Goal: Find specific page/section: Find specific page/section

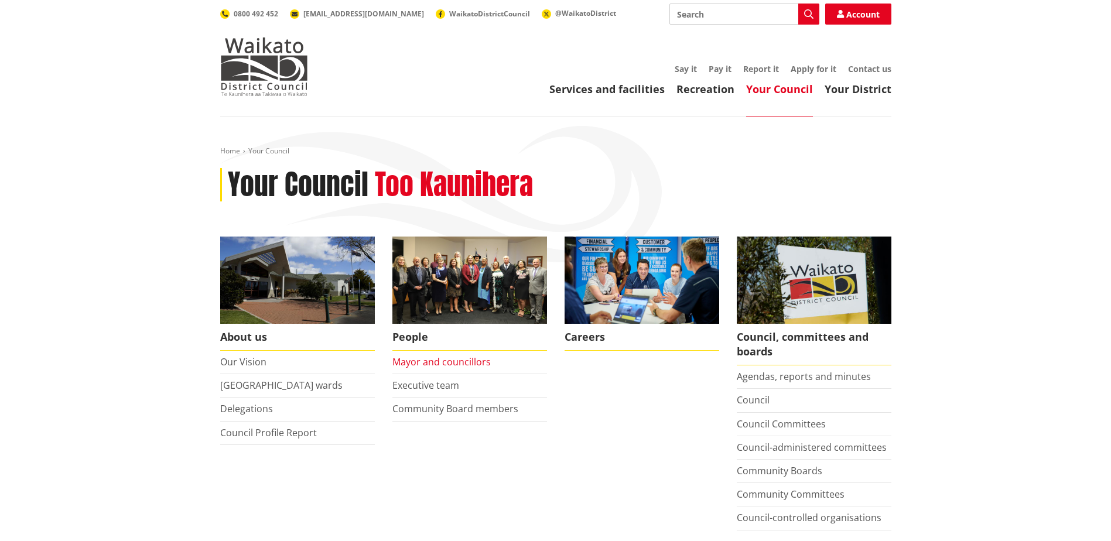
click at [442, 364] on link "Mayor and councillors" at bounding box center [442, 362] width 98 height 13
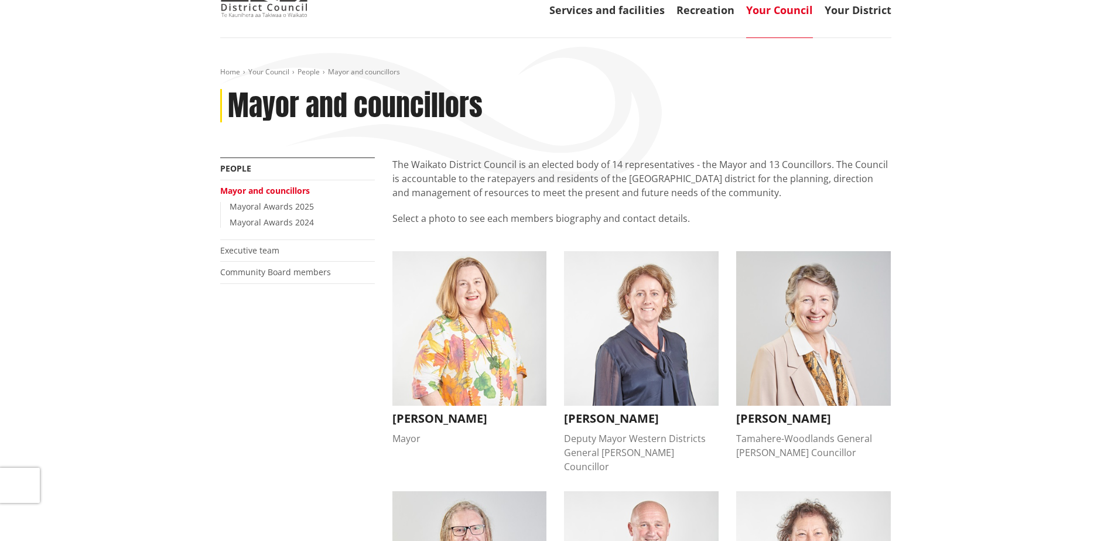
scroll to position [59, 0]
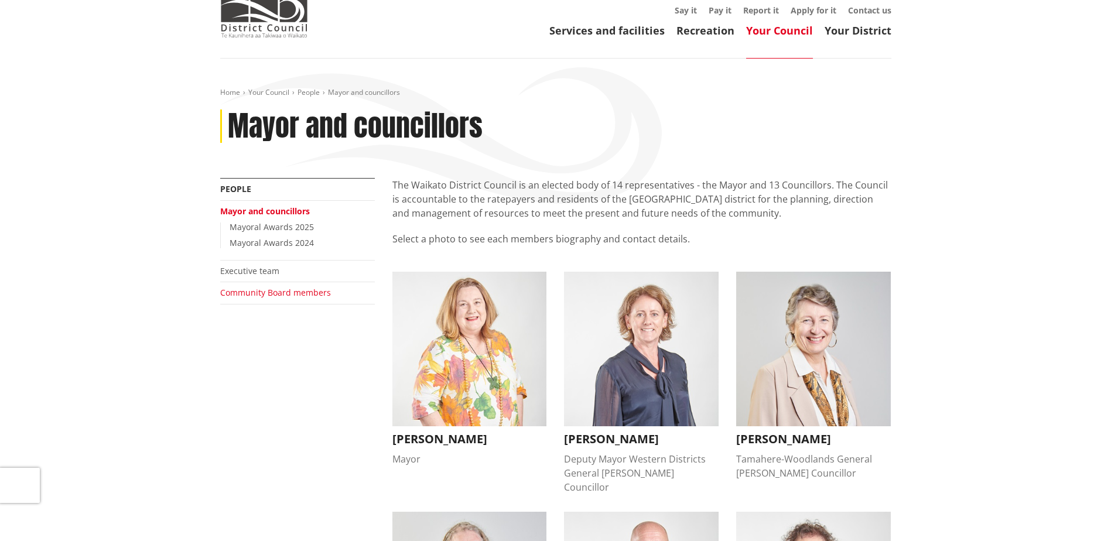
click at [248, 289] on link "Community Board members" at bounding box center [275, 292] width 111 height 11
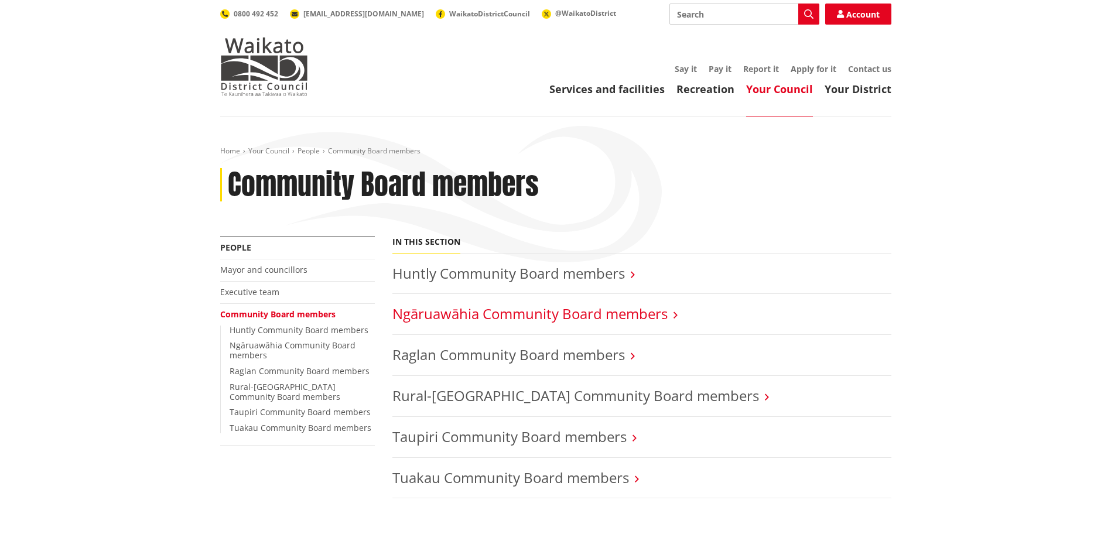
click at [437, 312] on link "Ngāruawāhia Community Board members" at bounding box center [530, 313] width 275 height 19
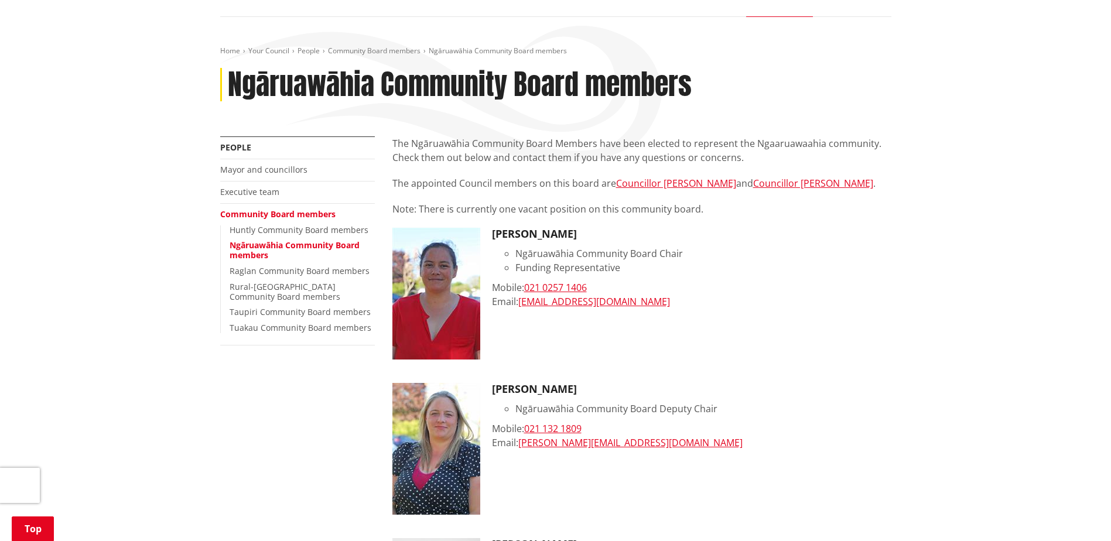
scroll to position [59, 0]
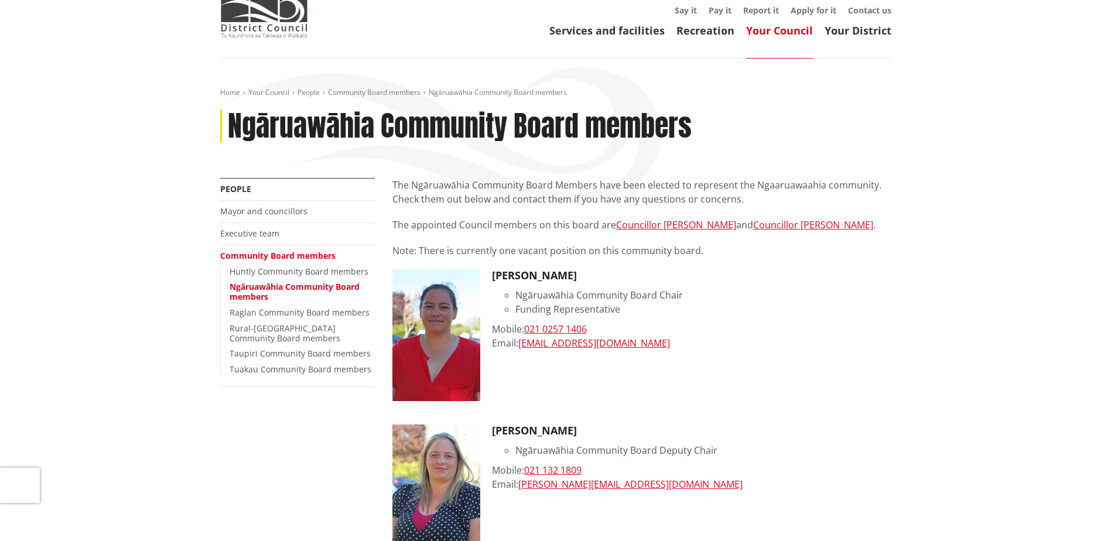
click at [430, 309] on img at bounding box center [437, 335] width 88 height 132
drag, startPoint x: 389, startPoint y: 252, endPoint x: 434, endPoint y: 252, distance: 44.5
drag, startPoint x: 434, startPoint y: 252, endPoint x: 401, endPoint y: 250, distance: 32.3
click at [401, 250] on p "Note: There is currently one vacant position on this community board." at bounding box center [642, 251] width 499 height 14
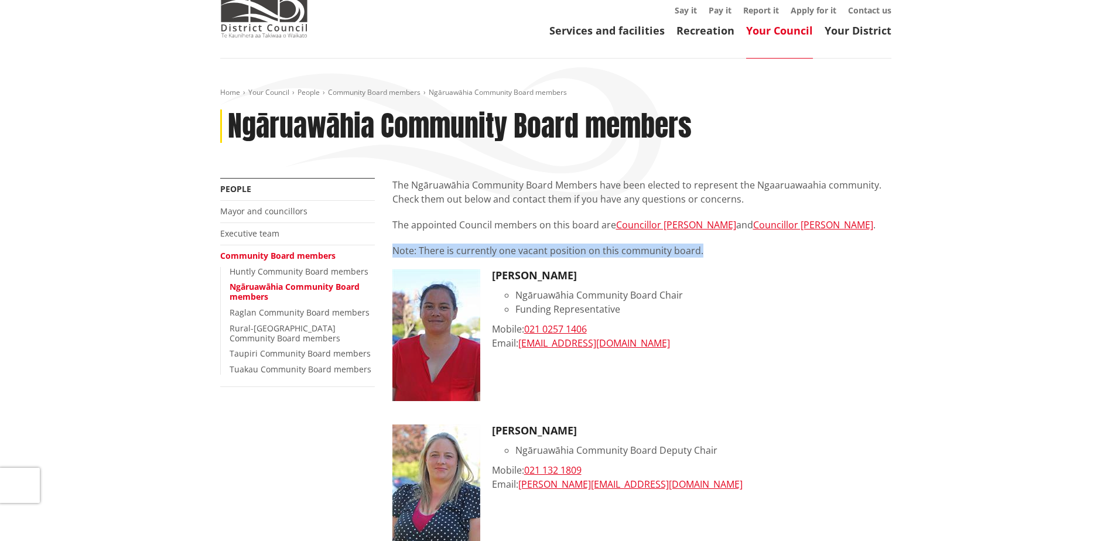
drag, startPoint x: 393, startPoint y: 251, endPoint x: 714, endPoint y: 254, distance: 321.0
click at [714, 254] on p "Note: There is currently one vacant position on this community board." at bounding box center [642, 251] width 499 height 14
click at [713, 253] on p "Note: There is currently one vacant position on this community board." at bounding box center [642, 251] width 499 height 14
